Goal: Information Seeking & Learning: Learn about a topic

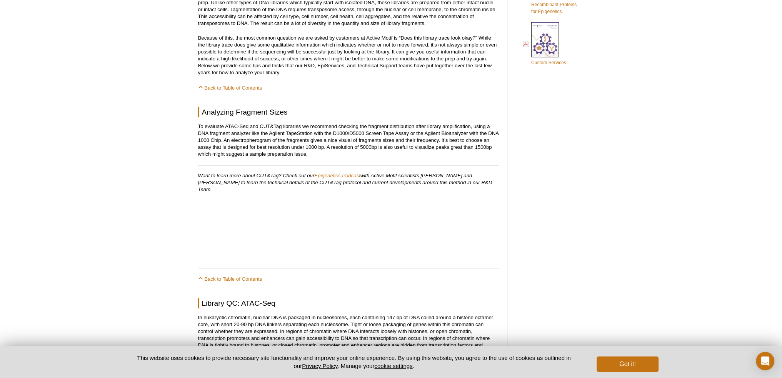
scroll to position [539, 0]
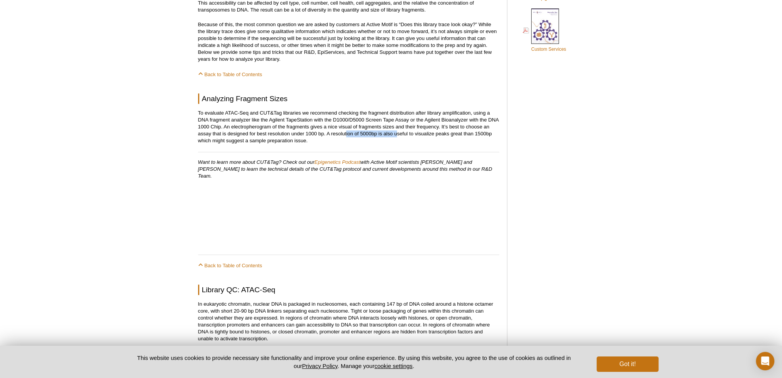
drag, startPoint x: 347, startPoint y: 133, endPoint x: 396, endPoint y: 134, distance: 49.6
click at [396, 134] on p "To evaluate ATAC-Seq and CUT&Tag libraries we recommend checking the fragment d…" at bounding box center [348, 127] width 301 height 35
click at [408, 134] on p "To evaluate ATAC-Seq and CUT&Tag libraries we recommend checking the fragment d…" at bounding box center [348, 127] width 301 height 35
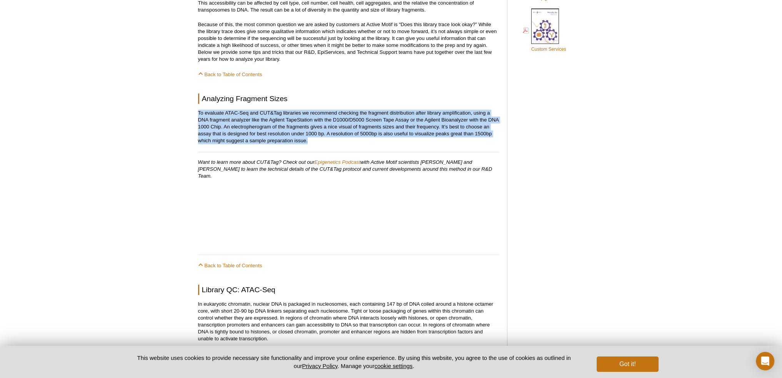
click at [380, 140] on p "To evaluate ATAC-Seq and CUT&Tag libraries we recommend checking the fragment d…" at bounding box center [348, 127] width 301 height 35
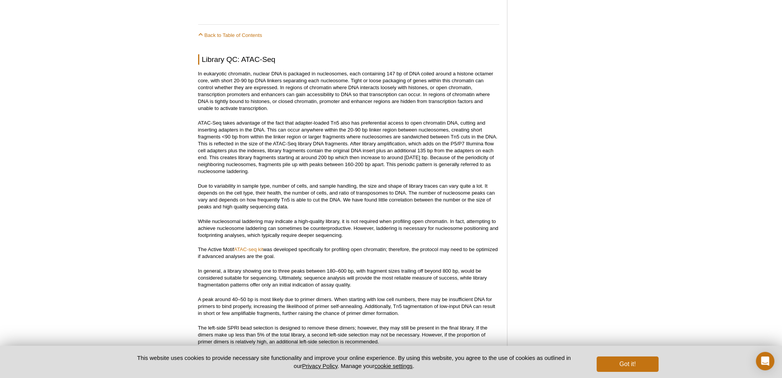
scroll to position [769, 0]
drag, startPoint x: 271, startPoint y: 73, endPoint x: 338, endPoint y: 75, distance: 66.6
click at [338, 75] on p "In eukaryotic chromatin, nuclear DNA is packaged in nucleosomes, each containin…" at bounding box center [348, 91] width 301 height 42
click at [346, 75] on p "In eukaryotic chromatin, nuclear DNA is packaged in nucleosomes, each containin…" at bounding box center [348, 91] width 301 height 42
click at [347, 75] on p "In eukaryotic chromatin, nuclear DNA is packaged in nucleosomes, each containin…" at bounding box center [348, 91] width 301 height 42
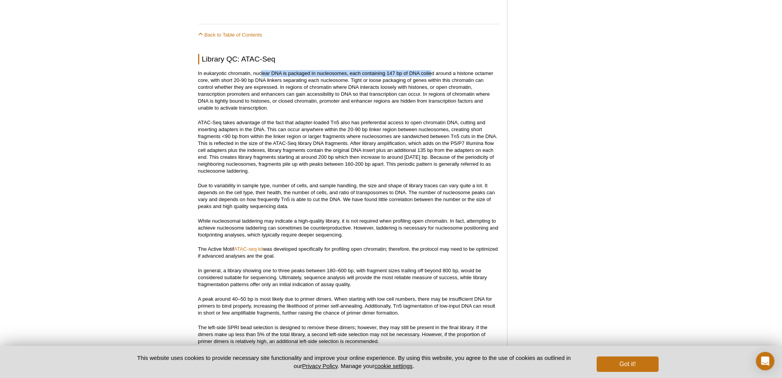
drag, startPoint x: 262, startPoint y: 64, endPoint x: 430, endPoint y: 63, distance: 168.5
click at [484, 70] on p "In eukaryotic chromatin, nuclear DNA is packaged in nucleosomes, each containin…" at bounding box center [348, 91] width 301 height 42
click at [458, 70] on p "In eukaryotic chromatin, nuclear DNA is packaged in nucleosomes, each containin…" at bounding box center [348, 91] width 301 height 42
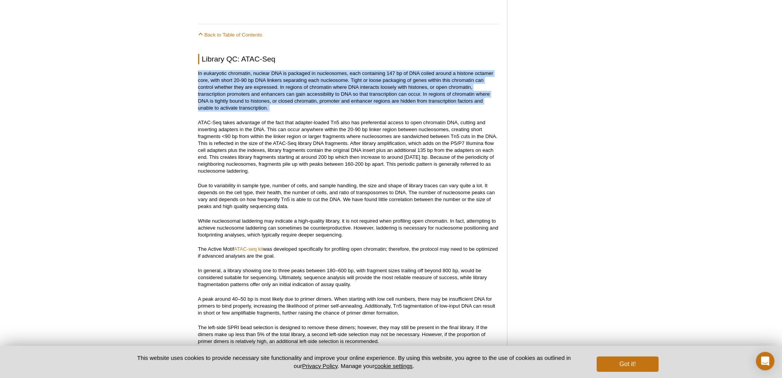
click at [458, 70] on p "In eukaryotic chromatin, nuclear DNA is packaged in nucleosomes, each containin…" at bounding box center [348, 91] width 301 height 42
click at [419, 74] on p "In eukaryotic chromatin, nuclear DNA is packaged in nucleosomes, each containin…" at bounding box center [348, 91] width 301 height 42
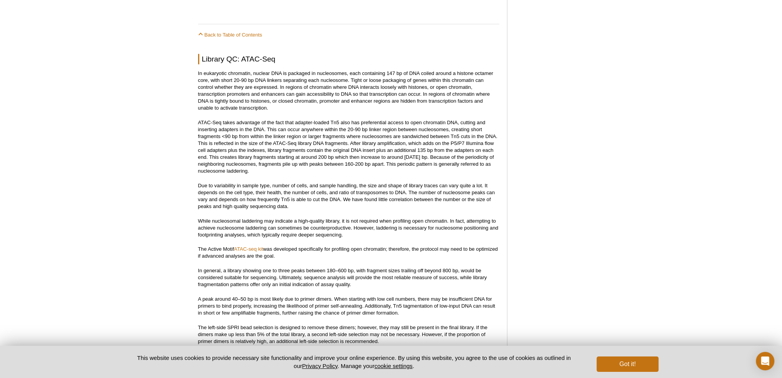
click at [274, 73] on p "In eukaryotic chromatin, nuclear DNA is packaged in nucleosomes, each containin…" at bounding box center [348, 91] width 301 height 42
drag, startPoint x: 270, startPoint y: 118, endPoint x: 374, endPoint y: 118, distance: 104.3
click at [374, 119] on p "ATAC-Seq takes advantage of the fact that adapter-loaded Tn5 also has preferent…" at bounding box center [348, 146] width 301 height 55
drag, startPoint x: 268, startPoint y: 123, endPoint x: 426, endPoint y: 123, distance: 158.1
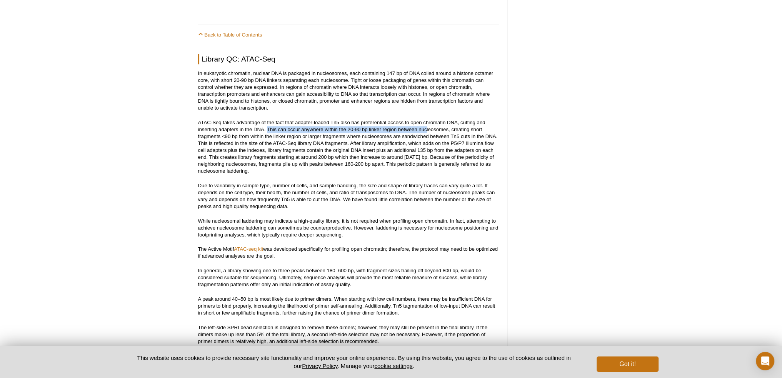
click at [426, 123] on p "ATAC-Seq takes advantage of the fact that adapter-loaded Tn5 also has preferent…" at bounding box center [348, 146] width 301 height 55
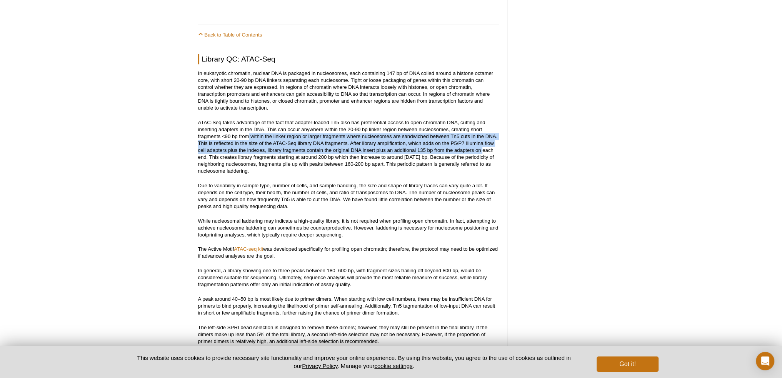
drag, startPoint x: 276, startPoint y: 129, endPoint x: 484, endPoint y: 142, distance: 208.5
click at [484, 142] on p "ATAC-Seq takes advantage of the fact that adapter-loaded Tn5 also has preferent…" at bounding box center [348, 146] width 301 height 55
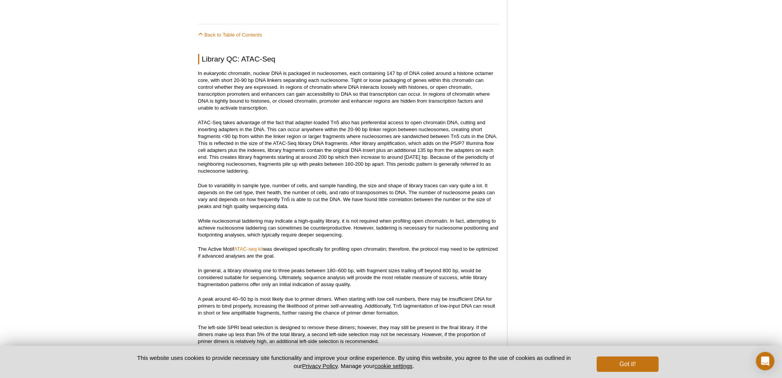
click at [484, 141] on p "ATAC-Seq takes advantage of the fact that adapter-loaded Tn5 also has preferent…" at bounding box center [348, 146] width 301 height 55
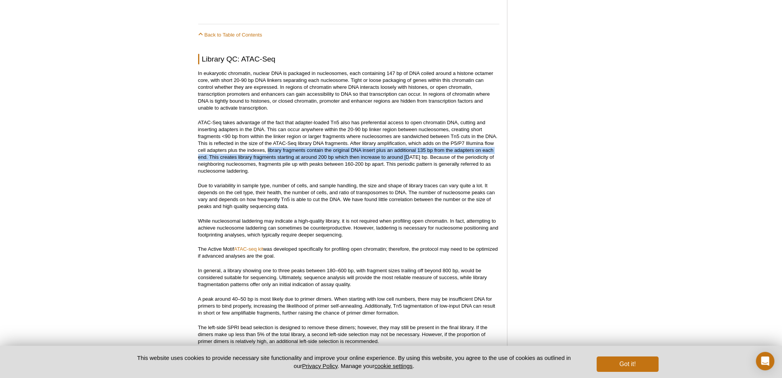
drag, startPoint x: 267, startPoint y: 144, endPoint x: 410, endPoint y: 152, distance: 142.9
click at [410, 152] on p "ATAC-Seq takes advantage of the fact that adapter-loaded Tn5 also has preferent…" at bounding box center [348, 146] width 301 height 55
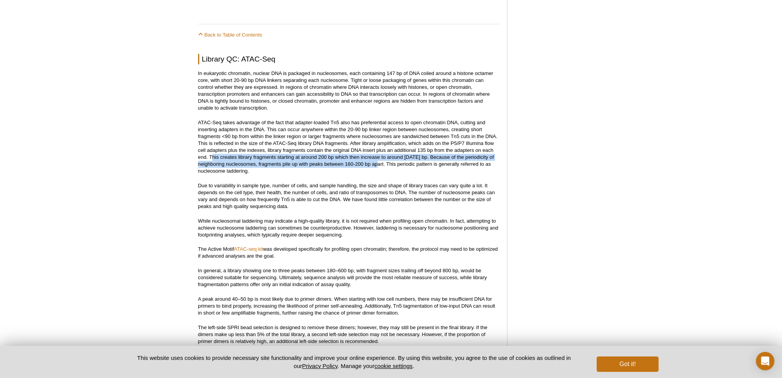
drag, startPoint x: 214, startPoint y: 152, endPoint x: 383, endPoint y: 159, distance: 169.4
click at [383, 159] on p "ATAC-Seq takes advantage of the fact that adapter-loaded Tn5 also has preferent…" at bounding box center [348, 146] width 301 height 55
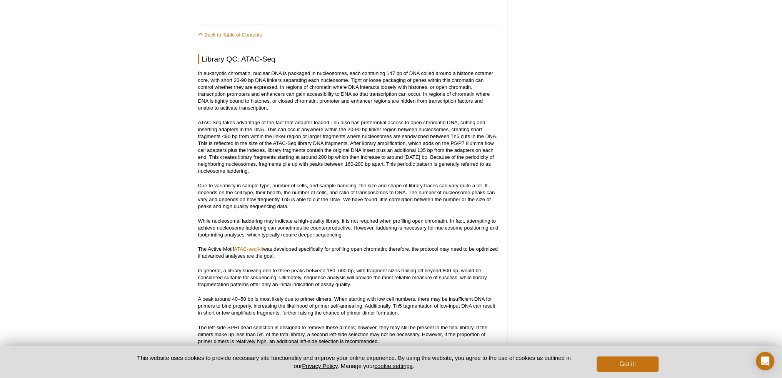
click at [382, 167] on p "ATAC-Seq takes advantage of the fact that adapter-loaded Tn5 also has preferent…" at bounding box center [348, 146] width 301 height 55
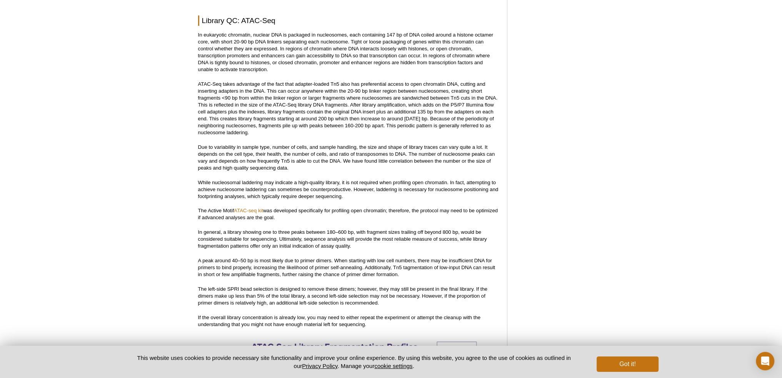
scroll to position [846, 0]
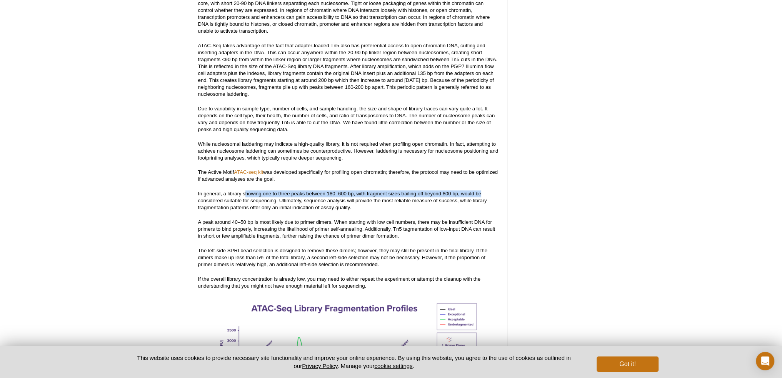
drag, startPoint x: 246, startPoint y: 187, endPoint x: 488, endPoint y: 186, distance: 241.6
click at [488, 190] on p "In general, a library showing one to three peaks between 180–600 bp, with fragm…" at bounding box center [348, 200] width 301 height 21
drag, startPoint x: 235, startPoint y: 187, endPoint x: 301, endPoint y: 184, distance: 66.3
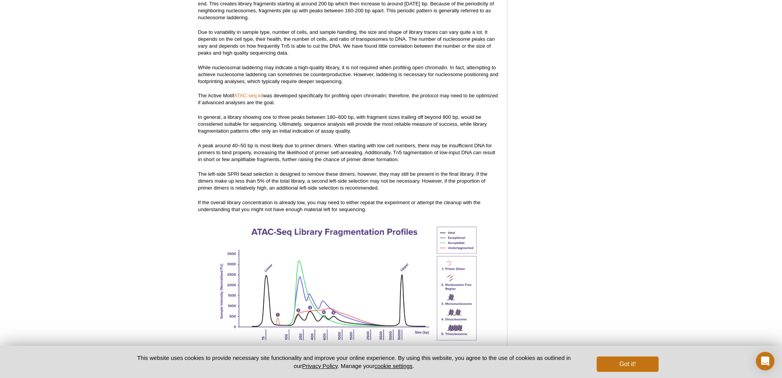
scroll to position [923, 0]
drag, startPoint x: 363, startPoint y: 111, endPoint x: 451, endPoint y: 110, distance: 88.5
click at [451, 113] on p "In general, a library showing one to three peaks between 180–600 bp, with fragm…" at bounding box center [348, 123] width 301 height 21
drag, startPoint x: 207, startPoint y: 137, endPoint x: 222, endPoint y: 137, distance: 15.4
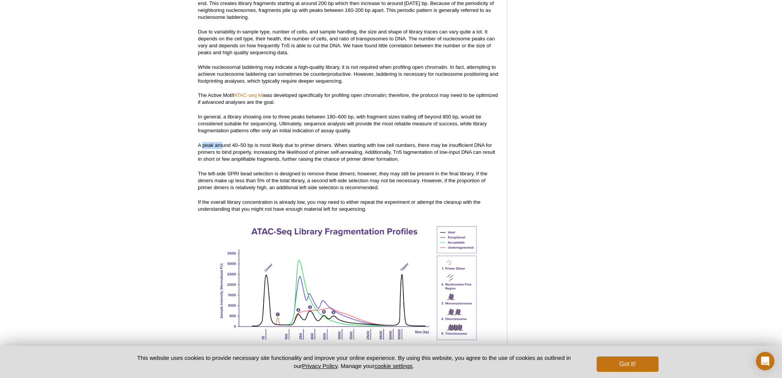
click at [222, 142] on p "A peak around 40–50 bp is most likely due to primer dimers. When starting with …" at bounding box center [348, 152] width 301 height 21
click at [225, 142] on p "A peak around 40–50 bp is most likely due to primer dimers. When starting with …" at bounding box center [348, 152] width 301 height 21
drag, startPoint x: 231, startPoint y: 139, endPoint x: 313, endPoint y: 137, distance: 82.4
click at [313, 142] on p "A peak around 40–50 bp is most likely due to primer dimers. When starting with …" at bounding box center [348, 152] width 301 height 21
click at [330, 142] on p "A peak around 40–50 bp is most likely due to primer dimers. When starting with …" at bounding box center [348, 152] width 301 height 21
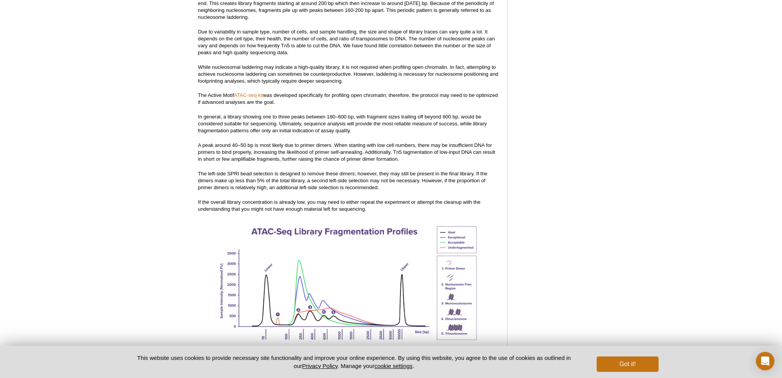
click at [330, 142] on p "A peak around 40–50 bp is most likely due to primer dimers. When starting with …" at bounding box center [348, 152] width 301 height 21
click at [336, 142] on p "A peak around 40–50 bp is most likely due to primer dimers. When starting with …" at bounding box center [348, 152] width 301 height 21
drag, startPoint x: 336, startPoint y: 137, endPoint x: 448, endPoint y: 140, distance: 112.0
click at [448, 142] on p "A peak around 40–50 bp is most likely due to primer dimers. When starting with …" at bounding box center [348, 152] width 301 height 21
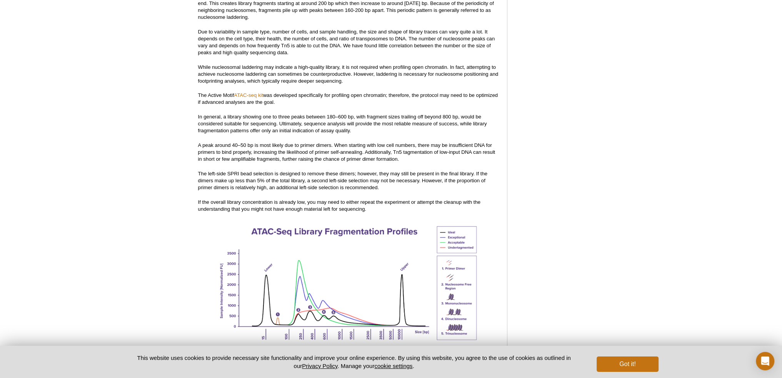
click at [462, 142] on p "A peak around 40–50 bp is most likely due to primer dimers. When starting with …" at bounding box center [348, 152] width 301 height 21
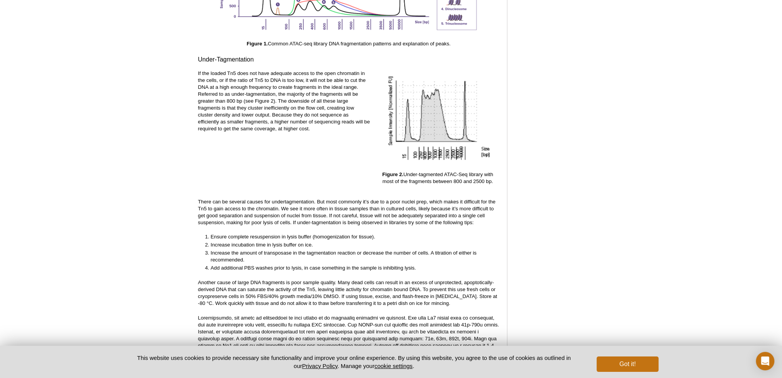
scroll to position [1193, 0]
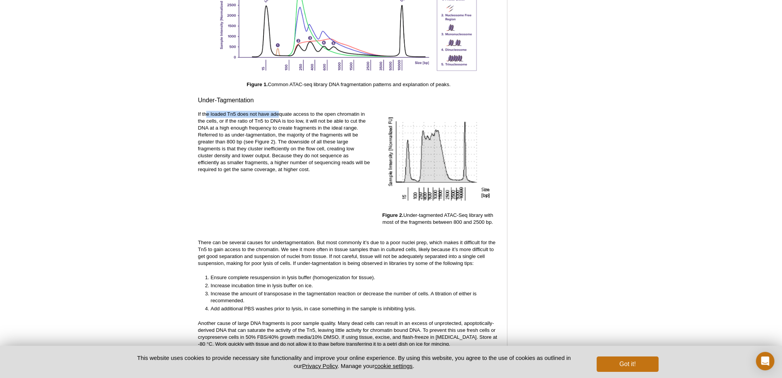
drag, startPoint x: 207, startPoint y: 107, endPoint x: 285, endPoint y: 107, distance: 77.3
click at [284, 111] on p "If the loaded Tn5 does not have adequate access to the open chromatin in the ce…" at bounding box center [284, 142] width 172 height 62
drag, startPoint x: 293, startPoint y: 107, endPoint x: 323, endPoint y: 105, distance: 29.7
click at [323, 111] on p "If the loaded Tn5 does not have adequate access to the open chromatin in the ce…" at bounding box center [284, 142] width 172 height 62
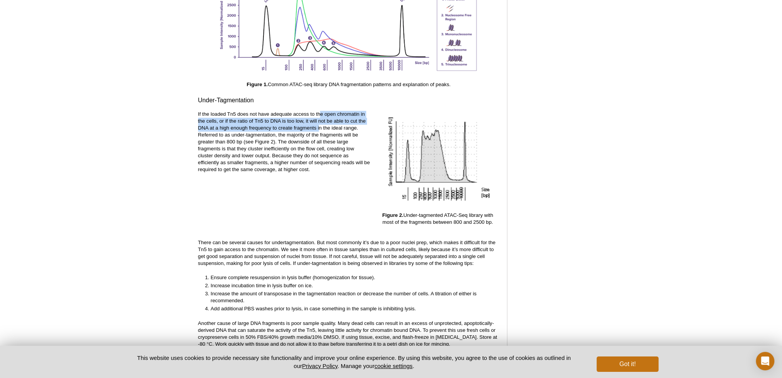
drag, startPoint x: 322, startPoint y: 105, endPoint x: 320, endPoint y: 119, distance: 13.9
click at [320, 119] on p "If the loaded Tn5 does not have adequate access to the open chromatin in the ce…" at bounding box center [284, 142] width 172 height 62
drag, startPoint x: 266, startPoint y: 115, endPoint x: 362, endPoint y: 123, distance: 95.7
click at [362, 123] on p "If the loaded Tn5 does not have adequate access to the open chromatin in the ce…" at bounding box center [284, 142] width 172 height 62
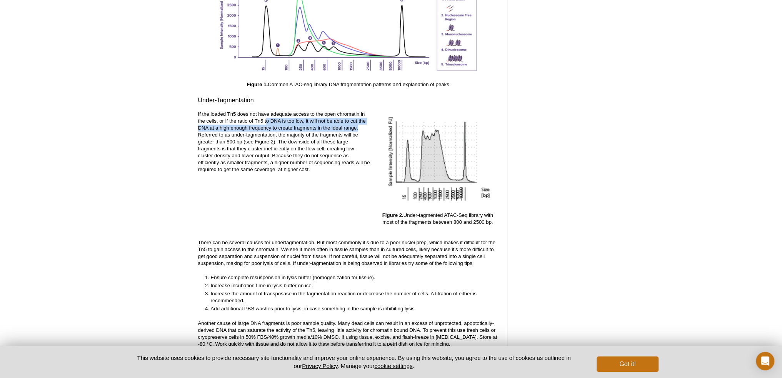
click at [362, 123] on p "If the loaded Tn5 does not have adequate access to the open chromatin in the ce…" at bounding box center [284, 142] width 172 height 62
drag, startPoint x: 229, startPoint y: 124, endPoint x: 332, endPoint y: 129, distance: 102.4
click at [332, 129] on p "If the loaded Tn5 does not have adequate access to the open chromatin in the ce…" at bounding box center [284, 142] width 172 height 62
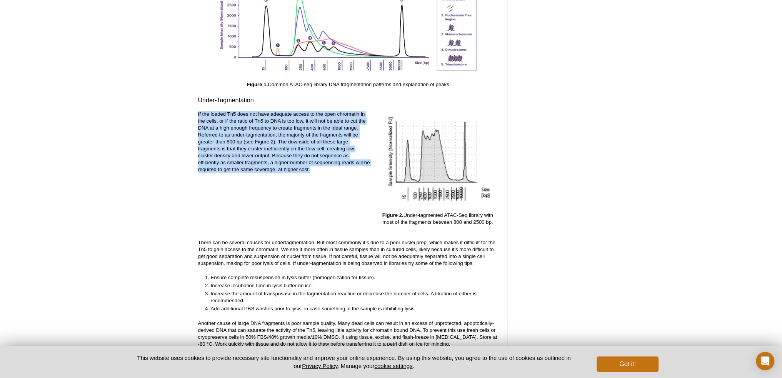
click at [332, 129] on p "If the loaded Tn5 does not have adequate access to the open chromatin in the ce…" at bounding box center [284, 142] width 172 height 62
click at [259, 135] on p "If the loaded Tn5 does not have adequate access to the open chromatin in the ce…" at bounding box center [284, 142] width 172 height 62
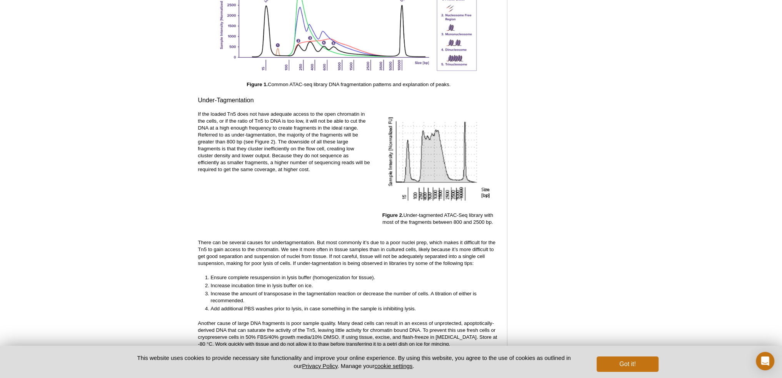
click at [243, 134] on p "If the loaded Tn5 does not have adequate access to the open chromatin in the ce…" at bounding box center [284, 142] width 172 height 62
drag, startPoint x: 243, startPoint y: 134, endPoint x: 222, endPoint y: 132, distance: 20.8
click at [222, 132] on p "If the loaded Tn5 does not have adequate access to the open chromatin in the ce…" at bounding box center [284, 142] width 172 height 62
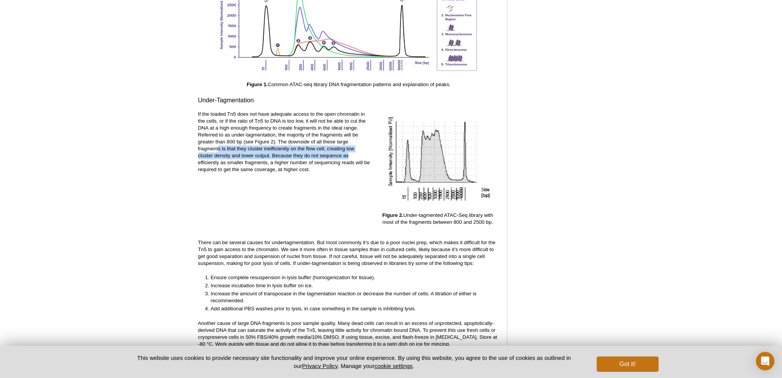
drag, startPoint x: 217, startPoint y: 143, endPoint x: 354, endPoint y: 149, distance: 137.1
click at [354, 149] on p "If the loaded Tn5 does not have adequate access to the open chromatin in the ce…" at bounding box center [284, 142] width 172 height 62
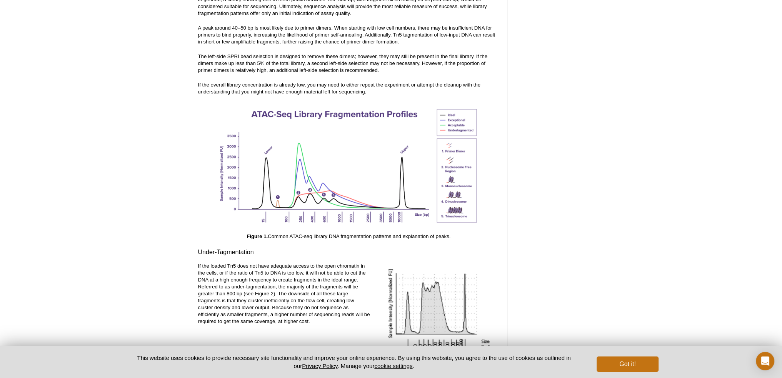
scroll to position [1039, 0]
